Goal: Transaction & Acquisition: Download file/media

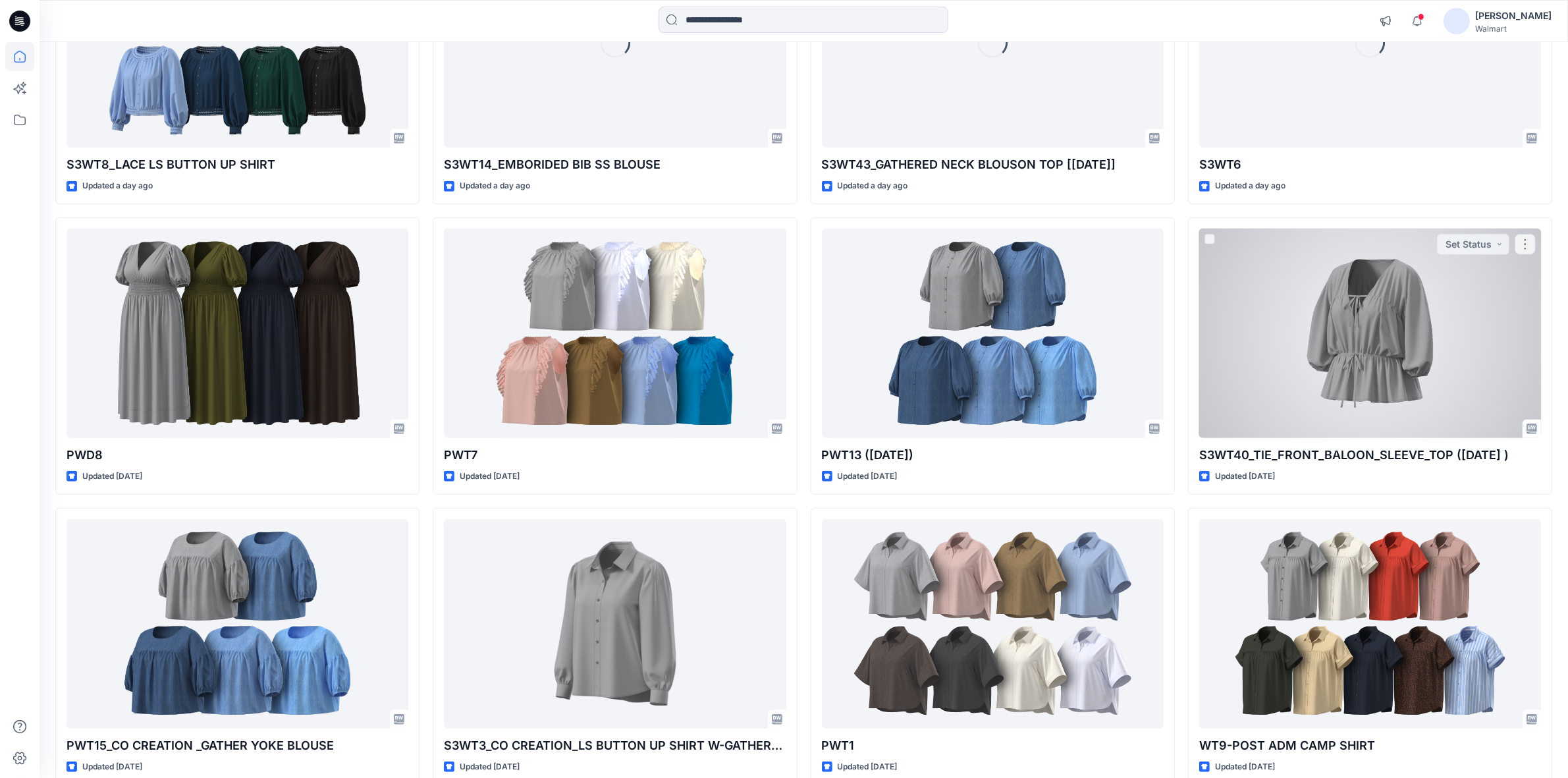
scroll to position [1152, 0]
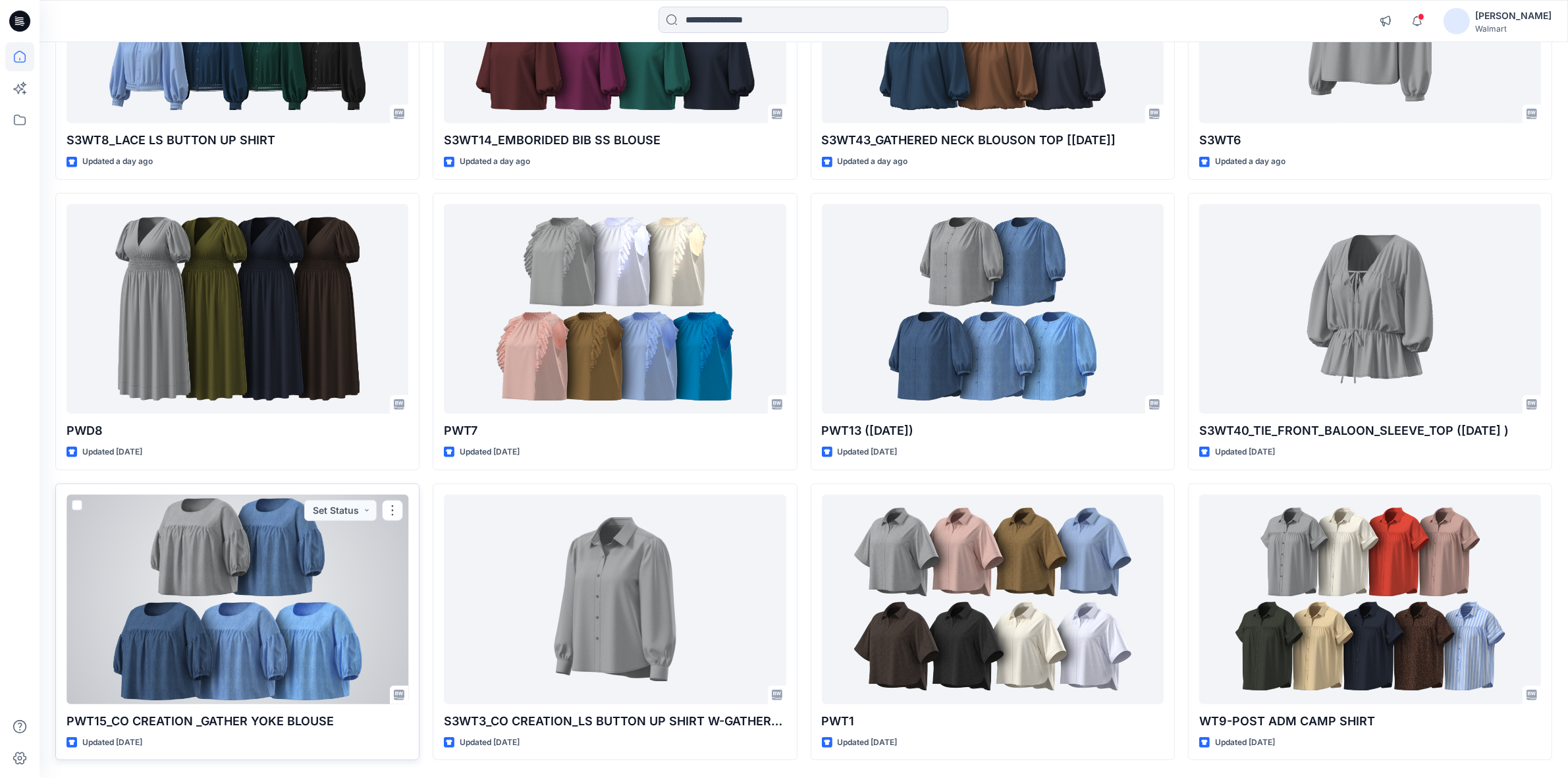
click at [191, 617] on div at bounding box center [237, 599] width 341 height 210
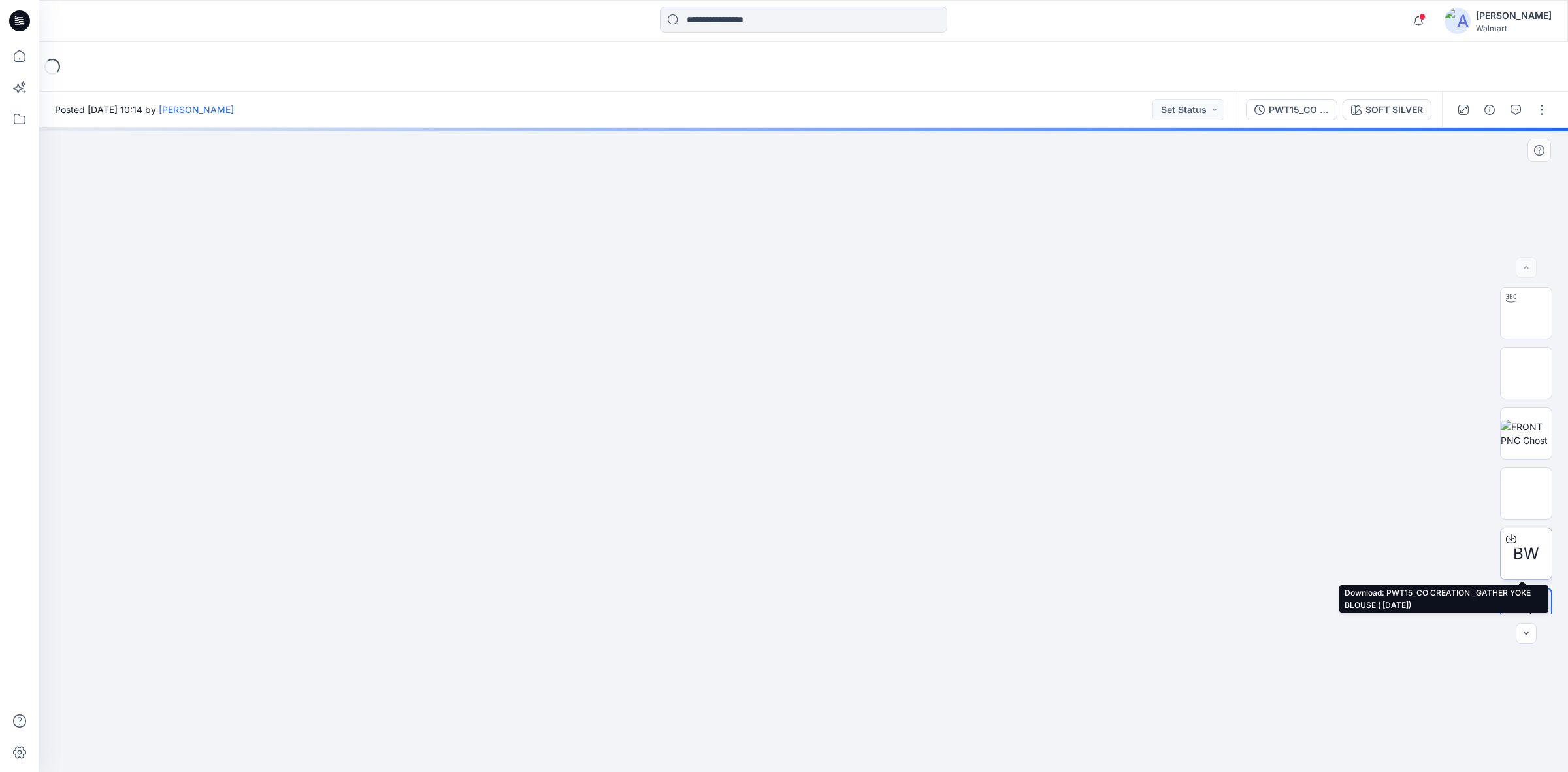
click at [1511, 539] on icon at bounding box center [1511, 539] width 11 height 11
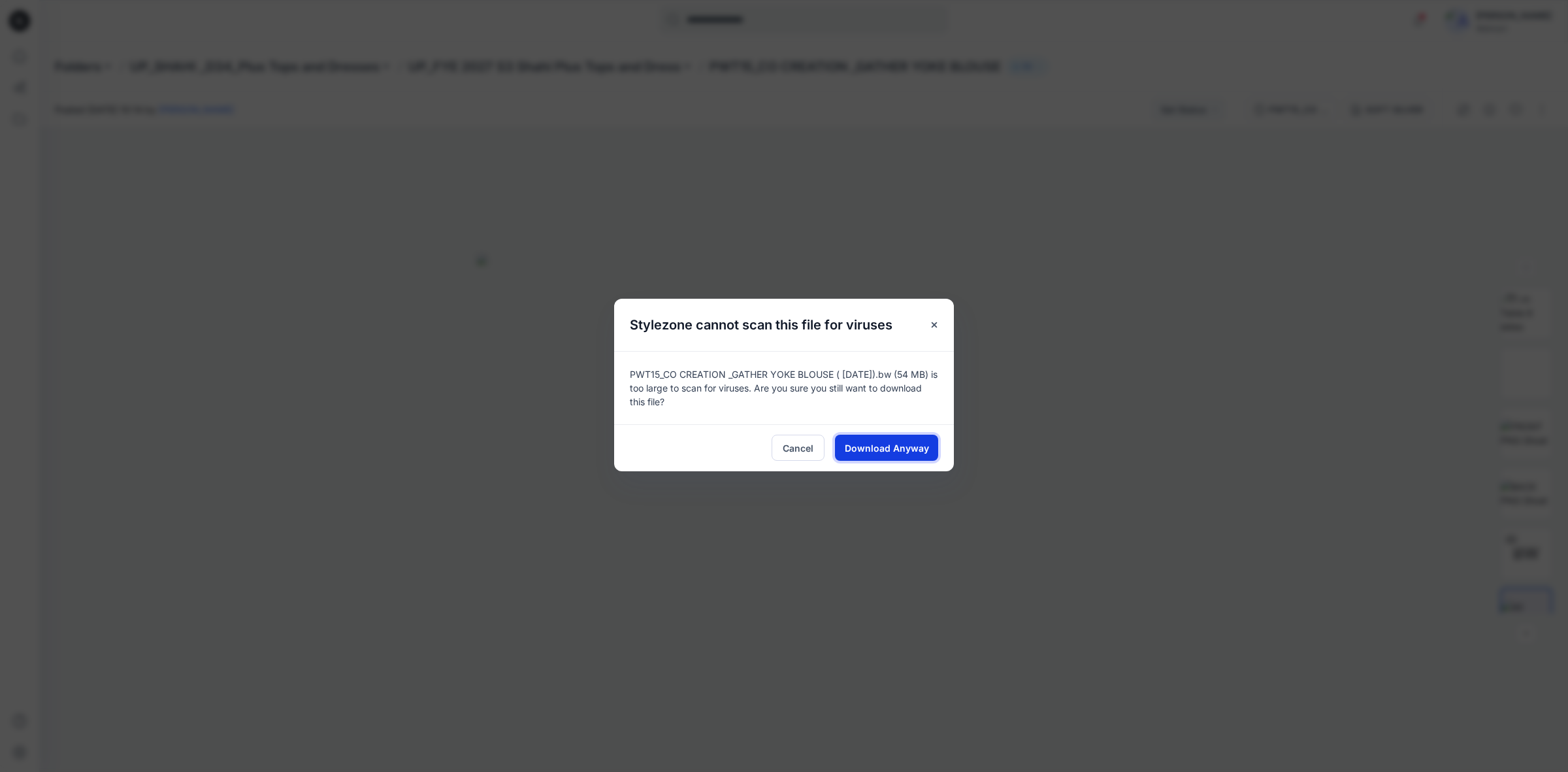
click at [893, 446] on span "Download Anyway" at bounding box center [886, 448] width 84 height 14
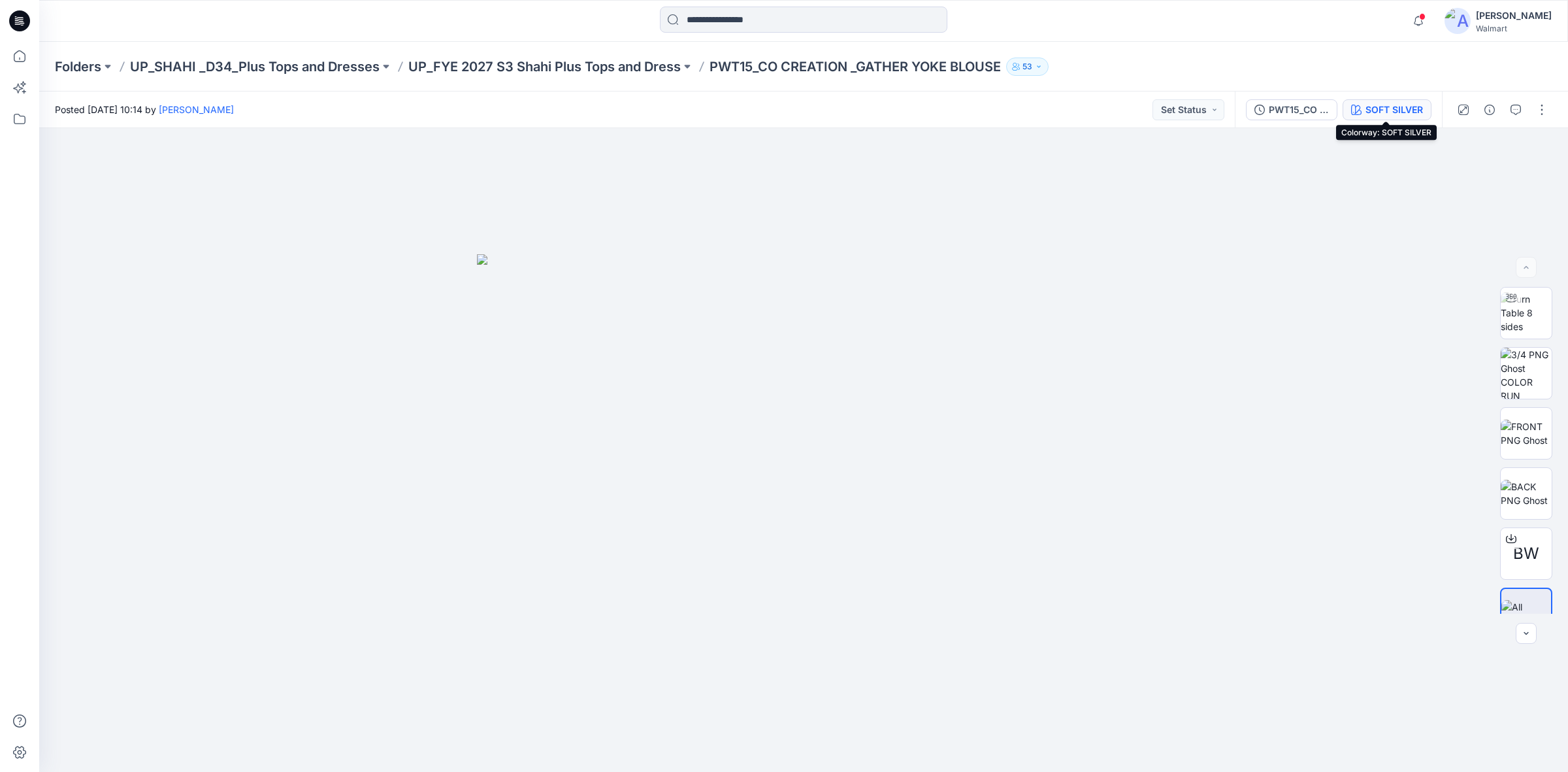
click at [1395, 99] on button "SOFT SILVER" at bounding box center [1387, 109] width 89 height 21
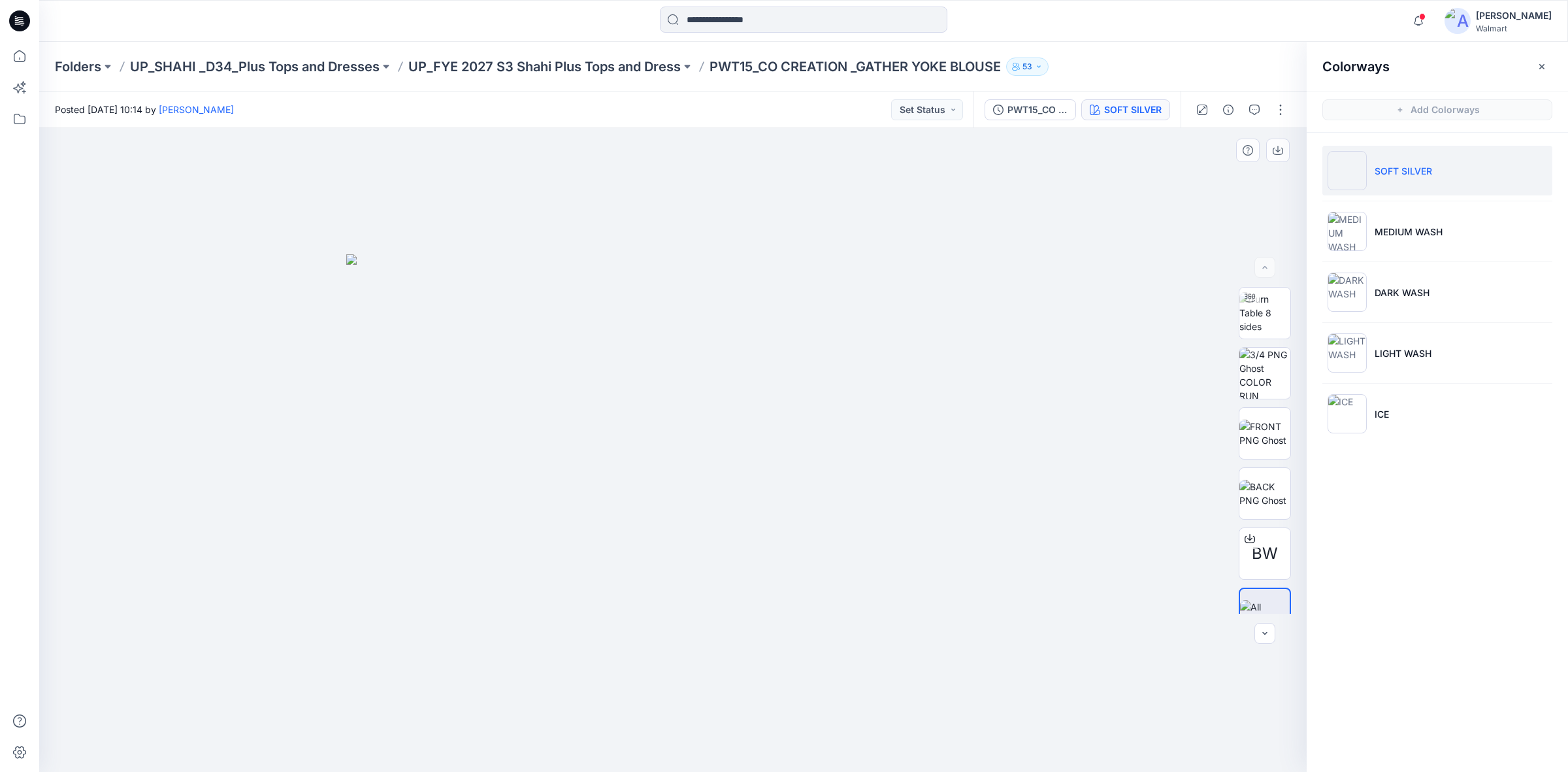
click at [1096, 213] on div at bounding box center [673, 450] width 1267 height 644
click at [1425, 288] on p "DARK WASH" at bounding box center [1402, 292] width 54 height 14
click at [1465, 286] on li "DARK WASH" at bounding box center [1436, 292] width 230 height 50
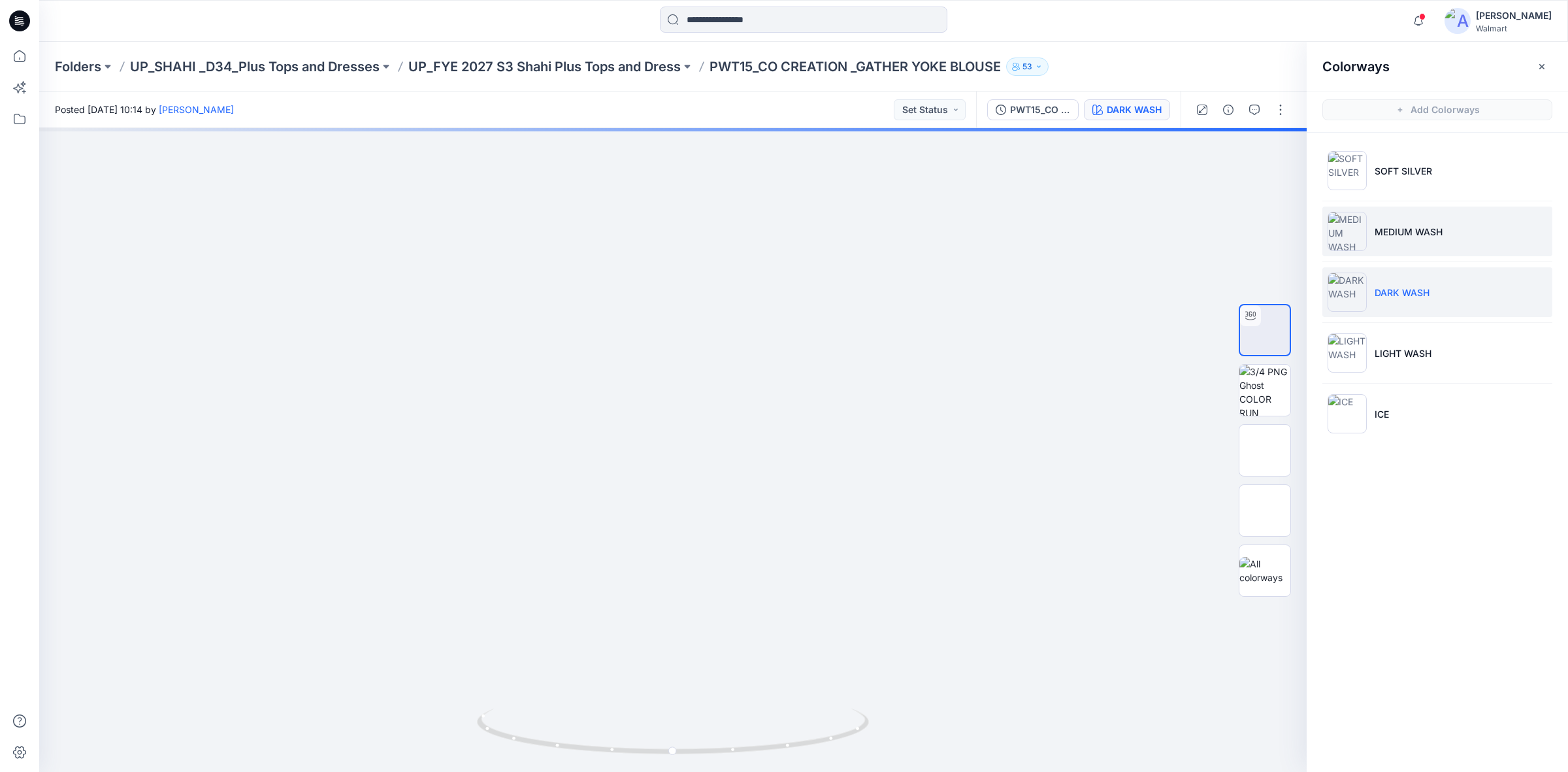
click at [1484, 236] on li "MEDIUM WASH" at bounding box center [1436, 231] width 230 height 50
